Goal: Information Seeking & Learning: Learn about a topic

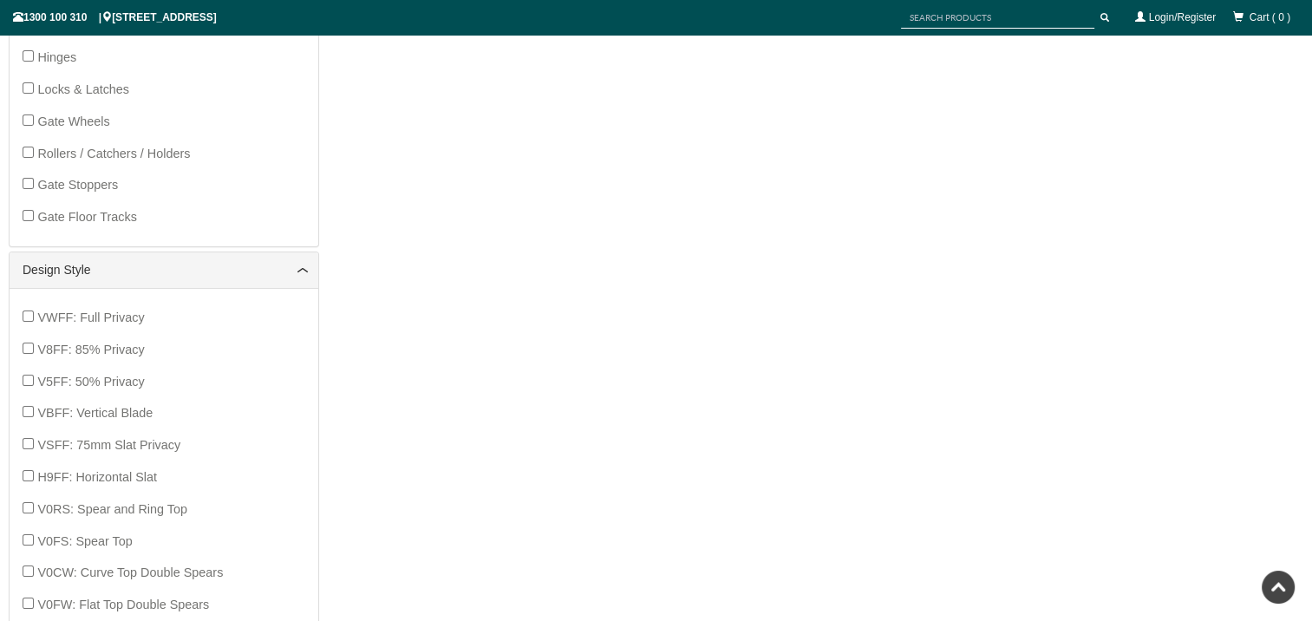
scroll to position [883, 0]
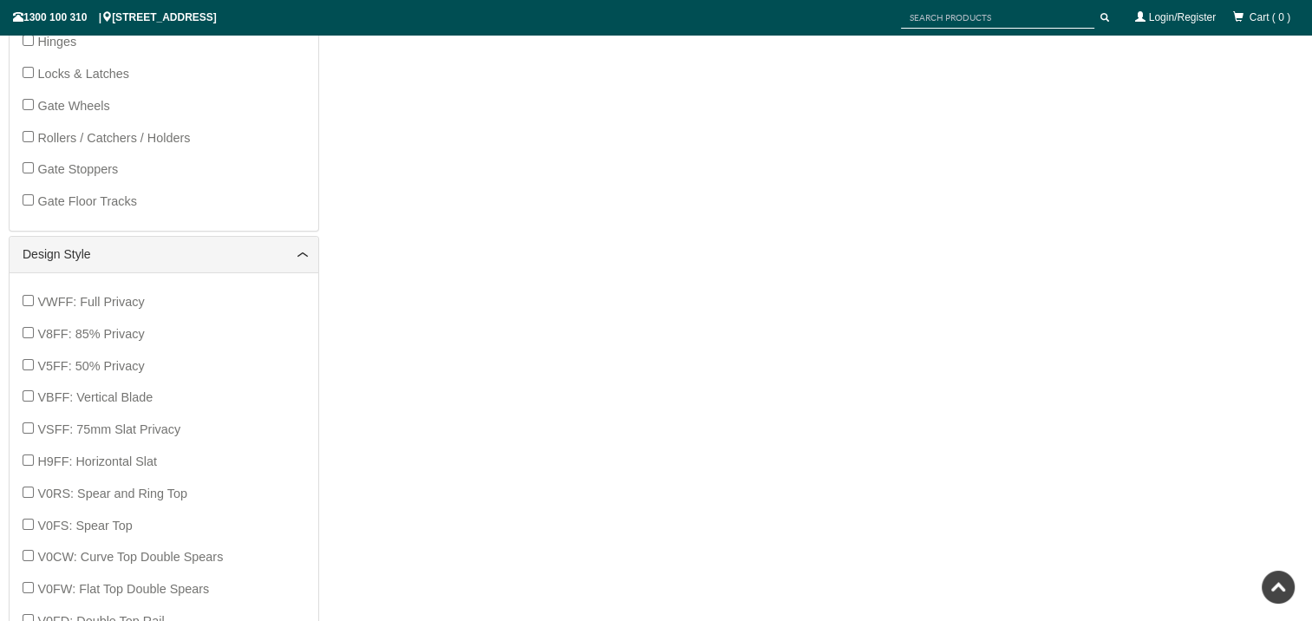
click at [132, 303] on span "VWFF: Full Privacy" at bounding box center [90, 302] width 107 height 14
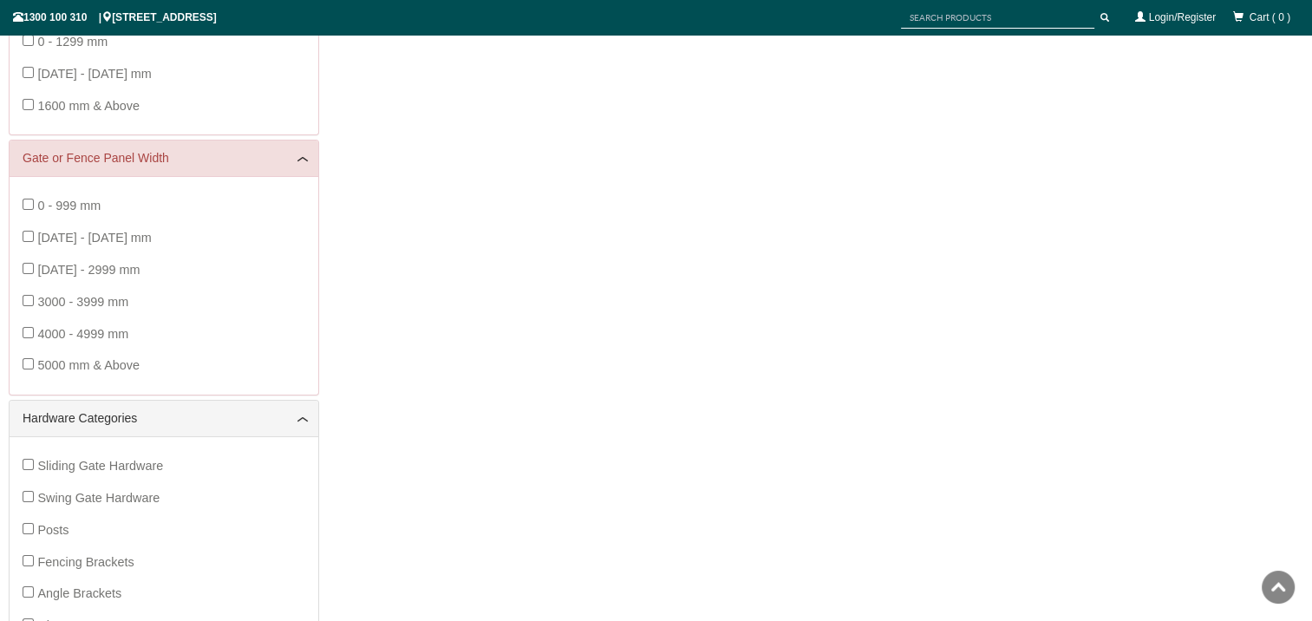
scroll to position [303, 0]
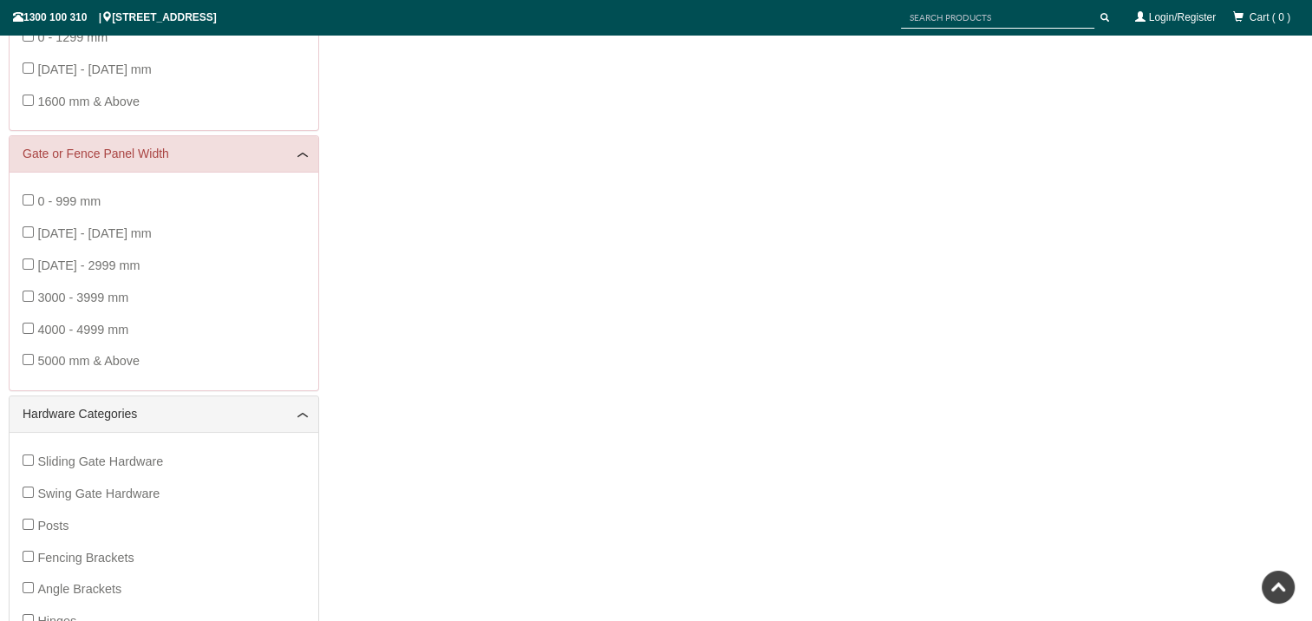
click at [100, 486] on span "Swing Gate Hardware" at bounding box center [98, 493] width 122 height 14
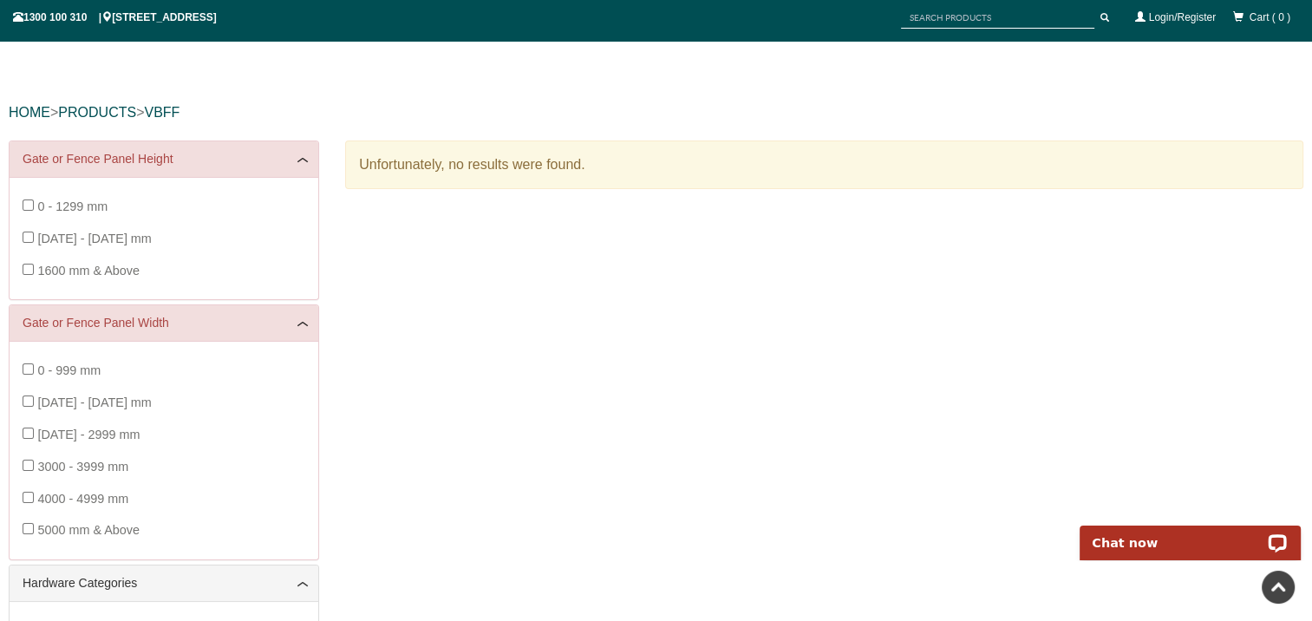
scroll to position [0, 0]
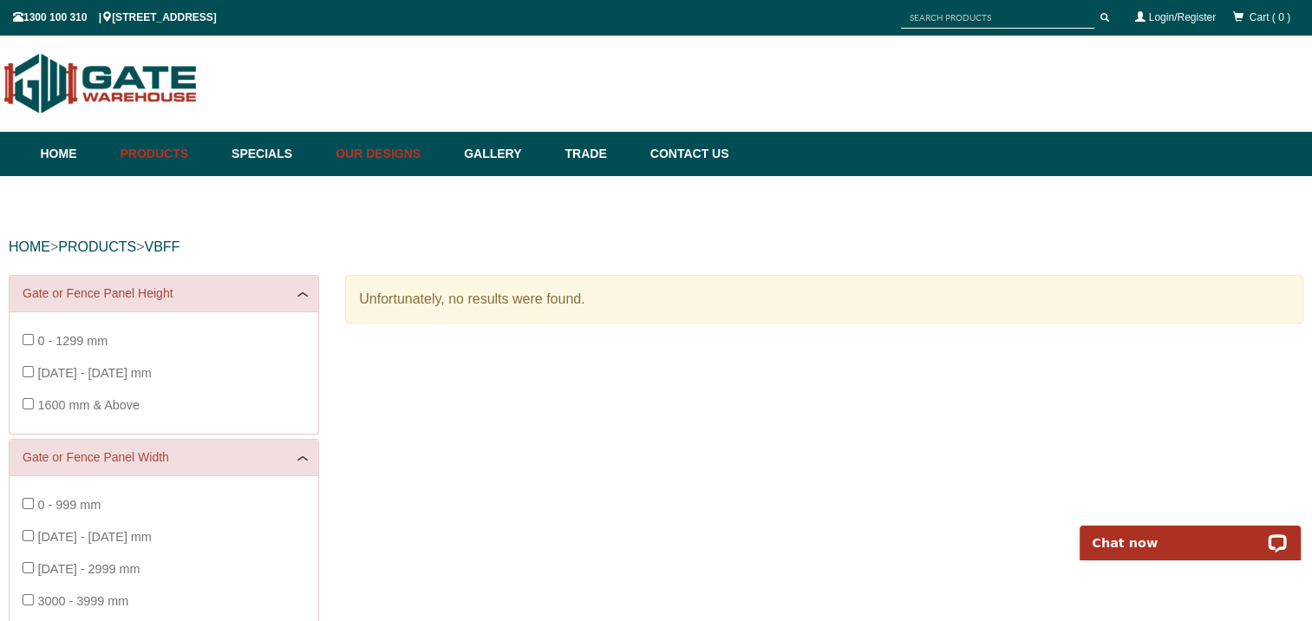
click at [418, 156] on link "Our Designs" at bounding box center [391, 154] width 128 height 44
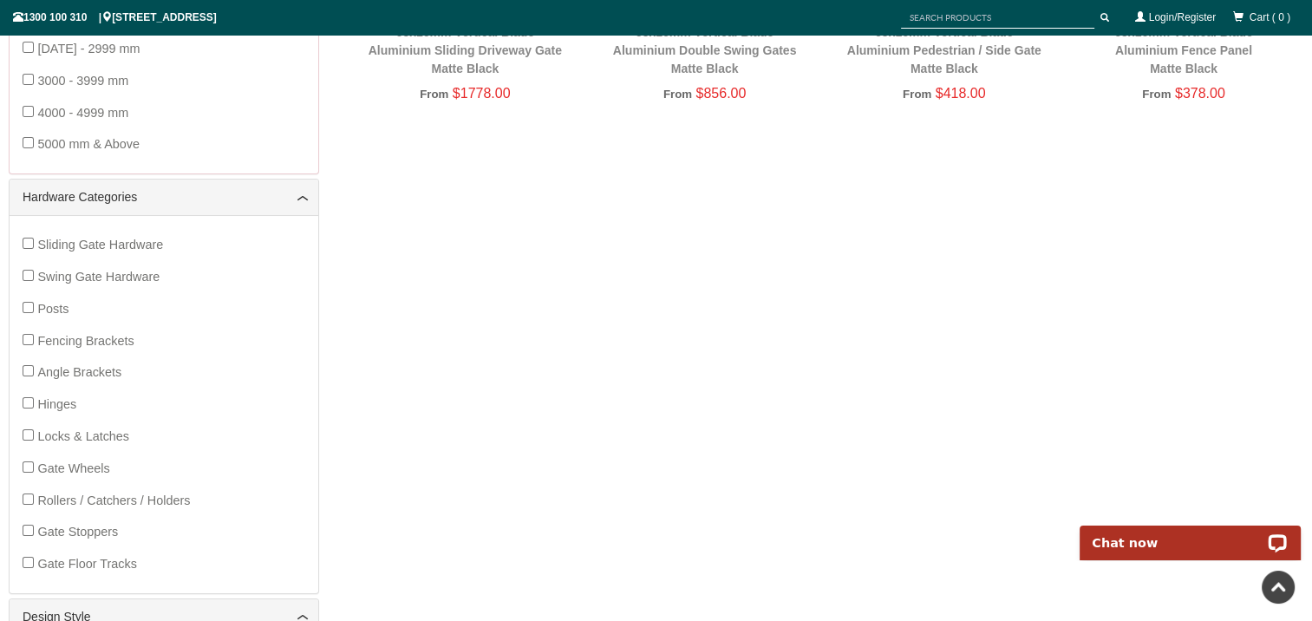
scroll to position [780, 0]
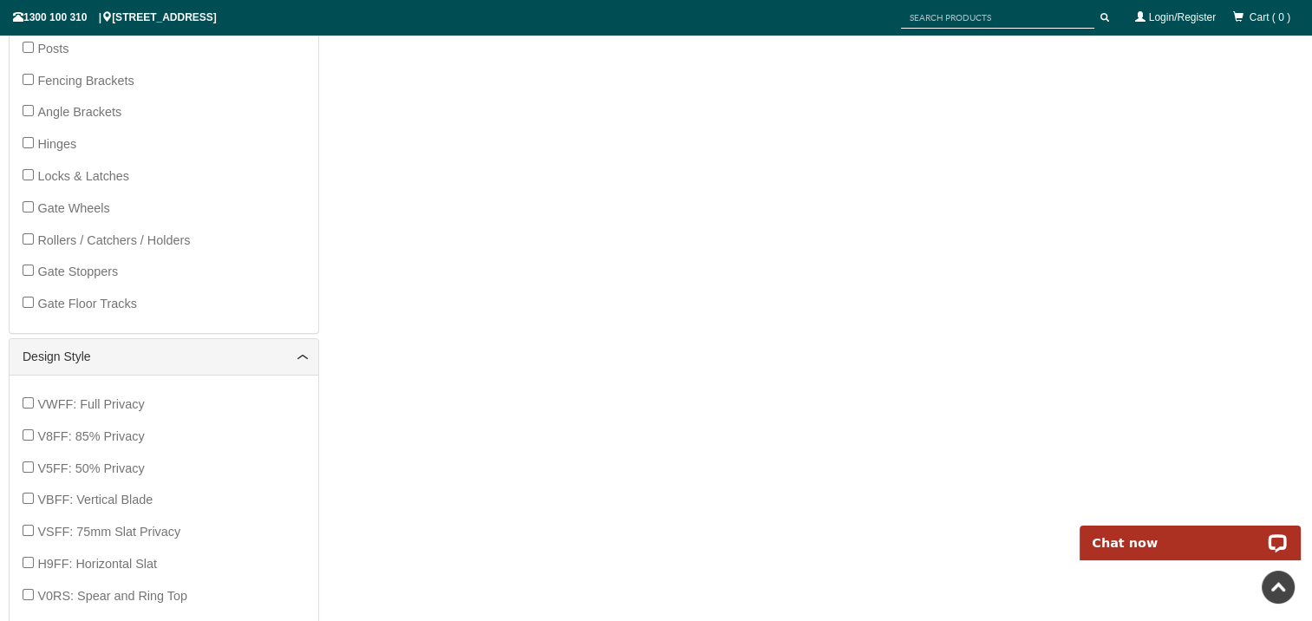
click at [111, 527] on span "VSFF: 75mm Slat Privacy" at bounding box center [108, 532] width 143 height 14
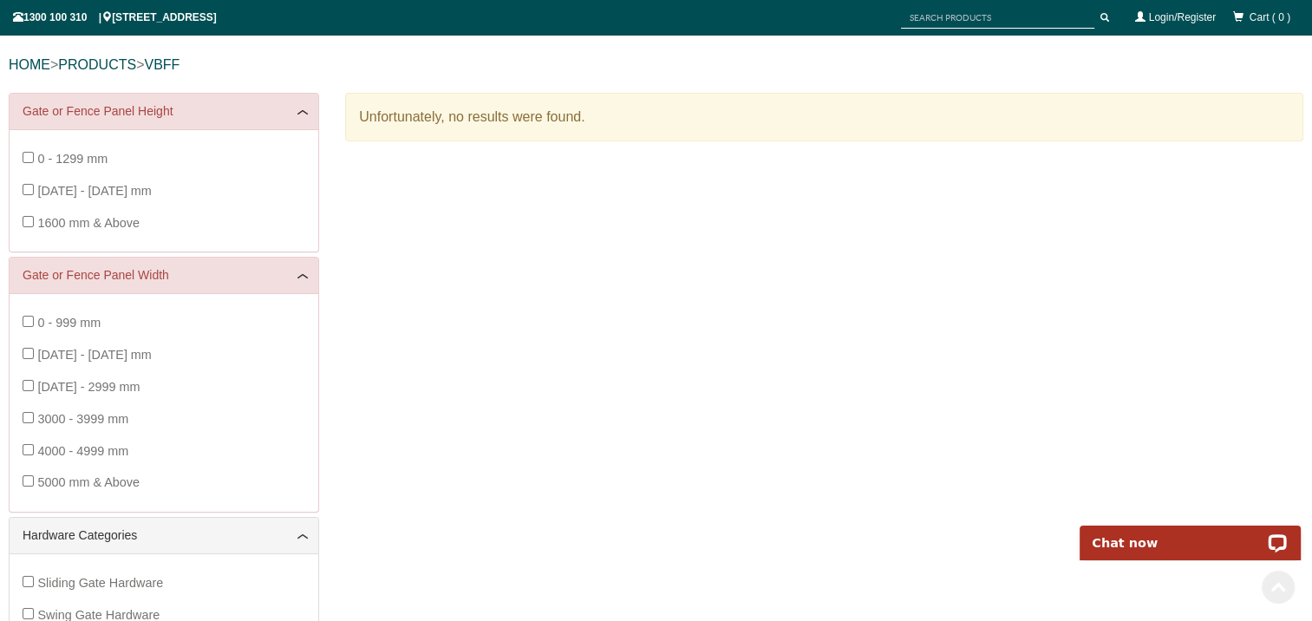
scroll to position [390, 0]
